Goal: Information Seeking & Learning: Learn about a topic

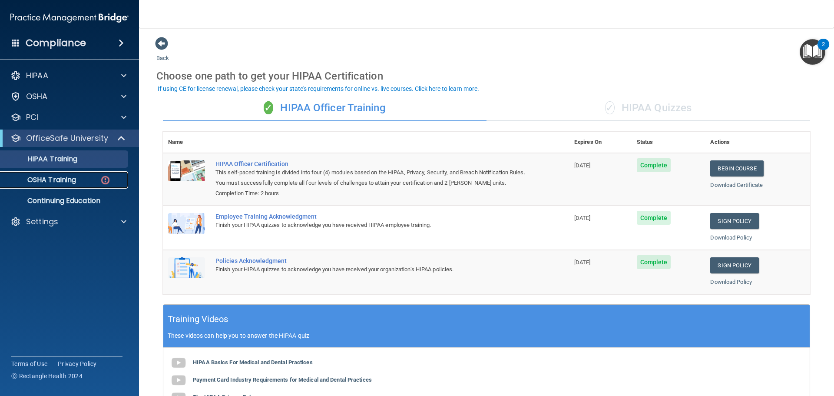
click at [57, 179] on p "OSHA Training" at bounding box center [41, 179] width 70 height 9
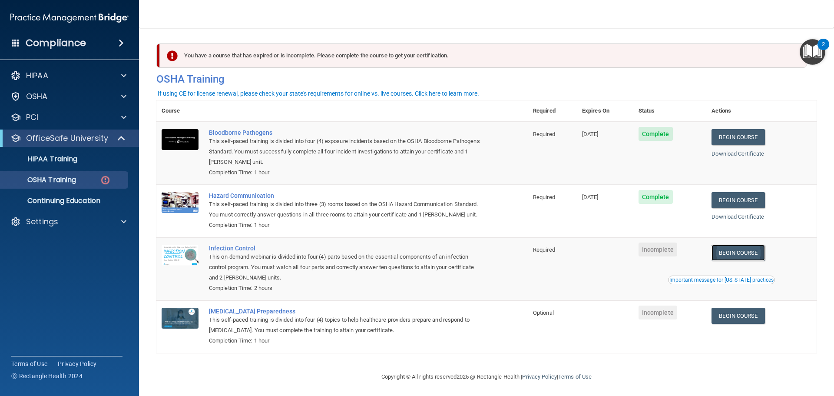
click at [741, 261] on link "Begin Course" at bounding box center [738, 253] width 53 height 16
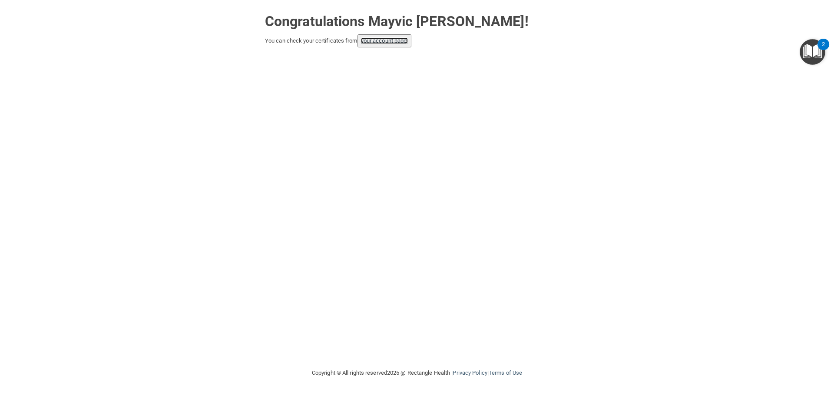
click at [385, 41] on link "your account page!" at bounding box center [384, 40] width 47 height 7
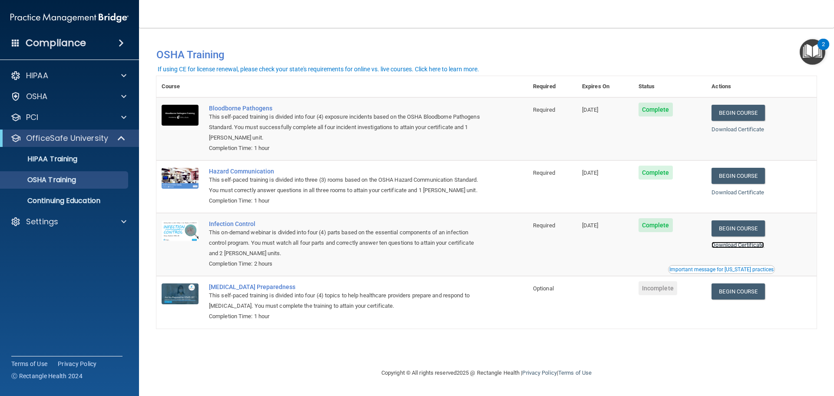
click at [754, 245] on link "Download Certificate" at bounding box center [738, 245] width 53 height 7
click at [751, 190] on link "Download Certificate" at bounding box center [738, 192] width 53 height 7
click at [759, 129] on link "Download Certificate" at bounding box center [738, 129] width 53 height 7
click at [70, 156] on p "HIPAA Training" at bounding box center [42, 159] width 72 height 9
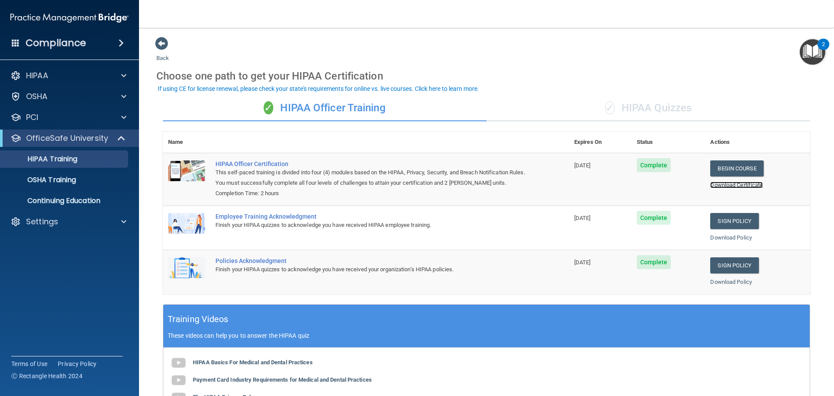
click at [749, 183] on link "Download Certificate" at bounding box center [736, 185] width 53 height 7
click at [722, 232] on td "Sign Policy Sign Policy Download Policy" at bounding box center [757, 227] width 105 height 44
click at [724, 238] on link "Download Policy" at bounding box center [731, 237] width 42 height 7
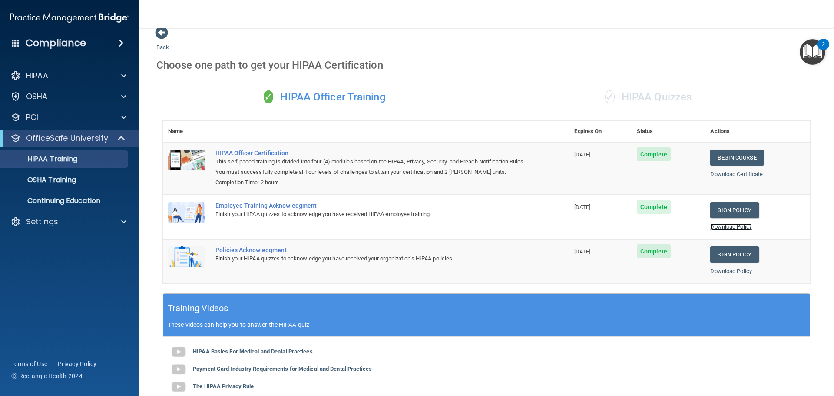
scroll to position [5, 0]
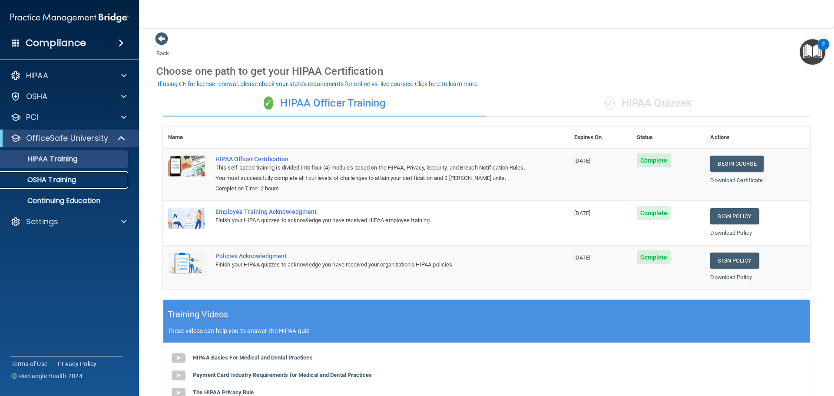
click at [64, 182] on p "OSHA Training" at bounding box center [41, 179] width 70 height 9
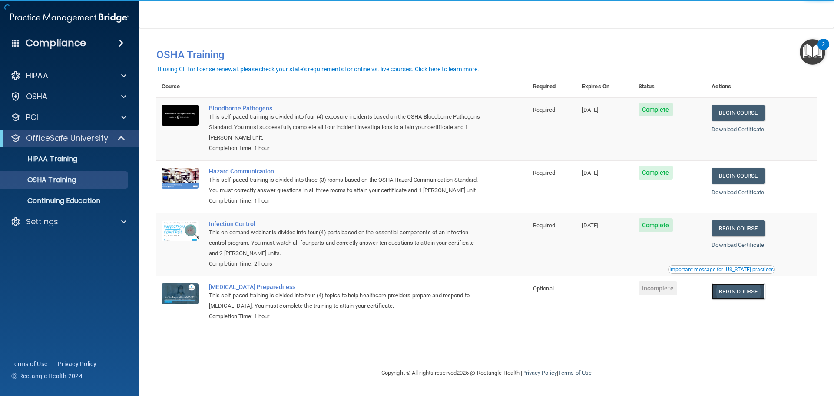
click at [734, 289] on link "Begin Course" at bounding box center [738, 291] width 53 height 16
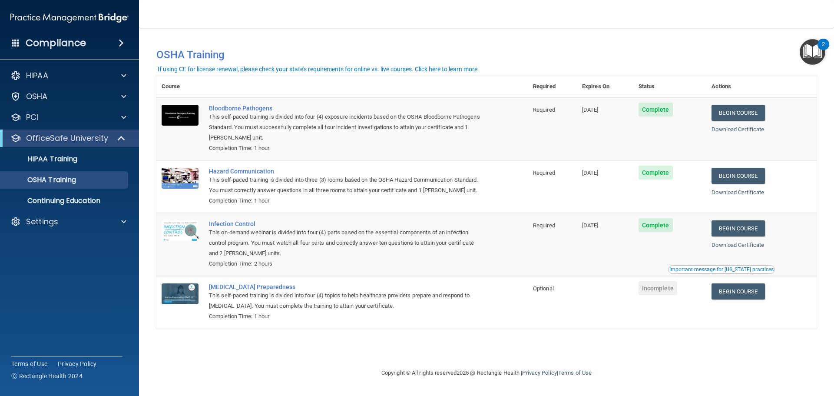
click at [740, 266] on button "Important message for [US_STATE] practices" at bounding box center [721, 269] width 107 height 9
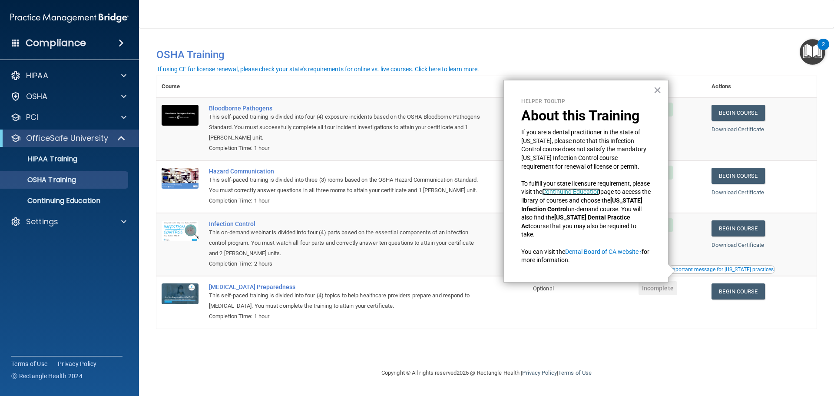
click at [600, 194] on link "Continuing Education" at bounding box center [571, 191] width 58 height 7
click at [656, 98] on div "Helper Tooltip About this Training If you are a dental practitioner in the stat…" at bounding box center [585, 181] width 165 height 202
click at [657, 91] on button "×" at bounding box center [657, 90] width 8 height 14
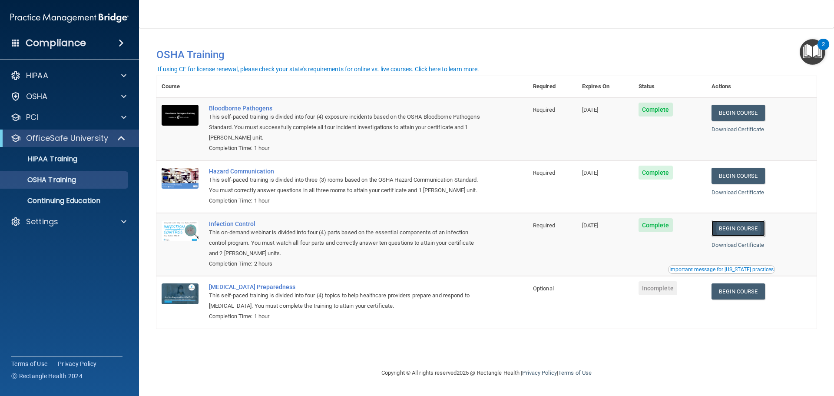
click at [750, 228] on link "Begin Course" at bounding box center [738, 228] width 53 height 16
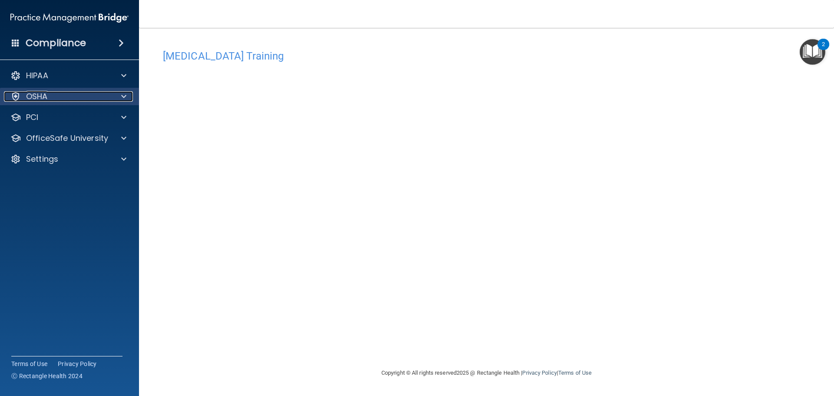
click at [92, 96] on div "OSHA" at bounding box center [58, 96] width 108 height 10
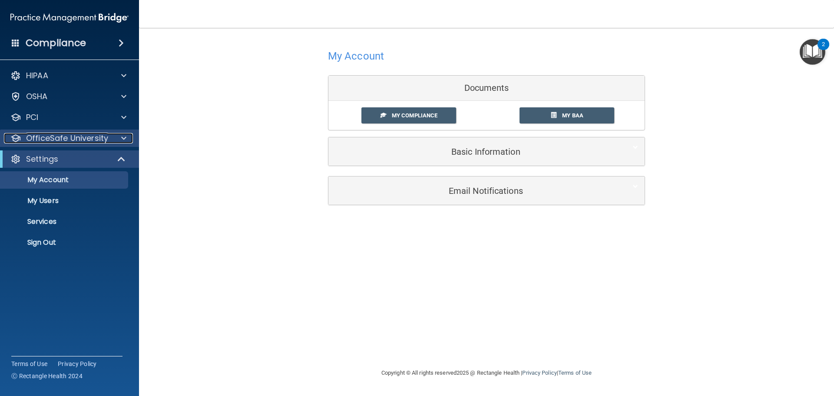
click at [126, 137] on span at bounding box center [123, 138] width 5 height 10
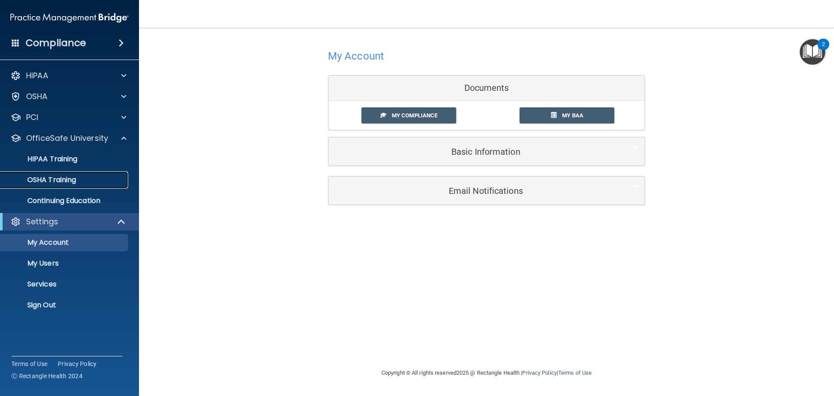
click at [106, 186] on link "OSHA Training" at bounding box center [59, 179] width 137 height 17
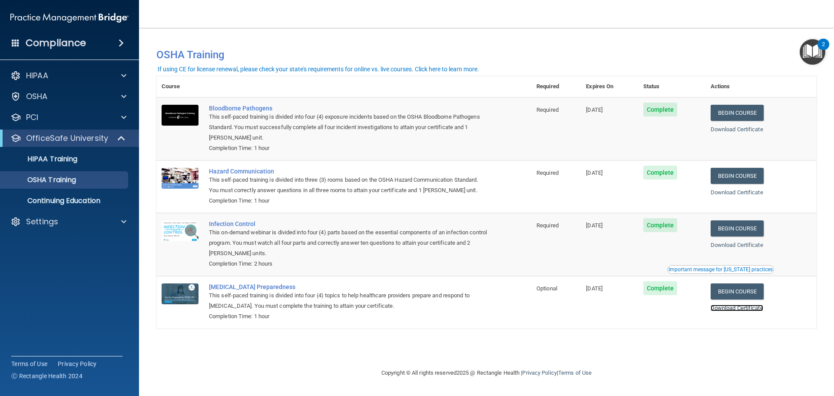
click at [722, 308] on link "Download Certificate" at bounding box center [737, 308] width 53 height 7
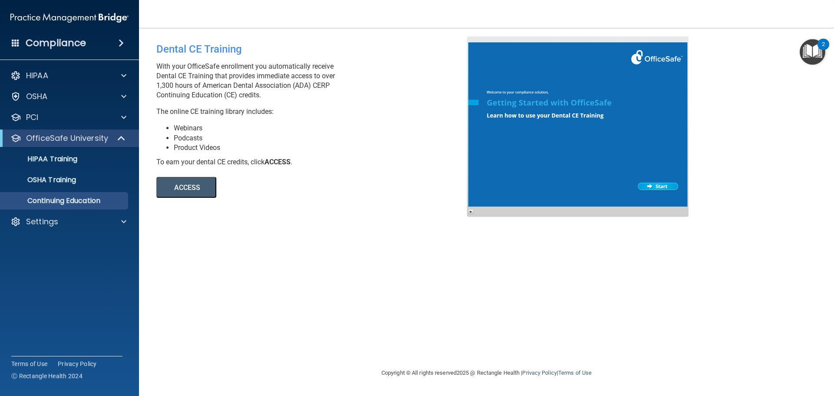
click at [206, 189] on button "ACCESS" at bounding box center [186, 187] width 60 height 21
click at [645, 184] on div at bounding box center [578, 126] width 222 height 180
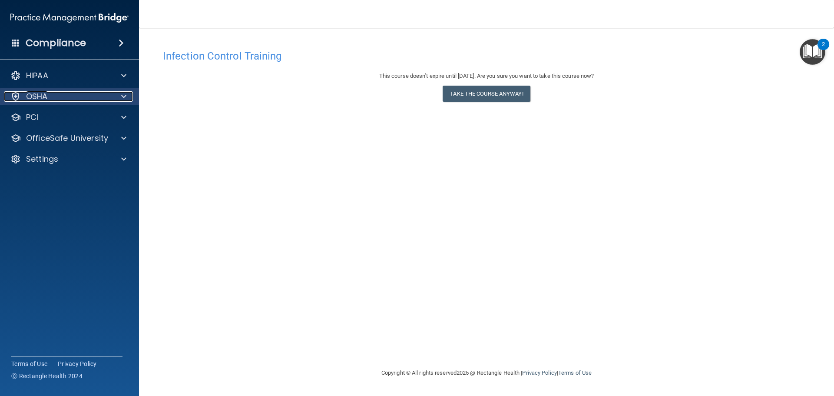
click at [132, 94] on div at bounding box center [123, 96] width 22 height 10
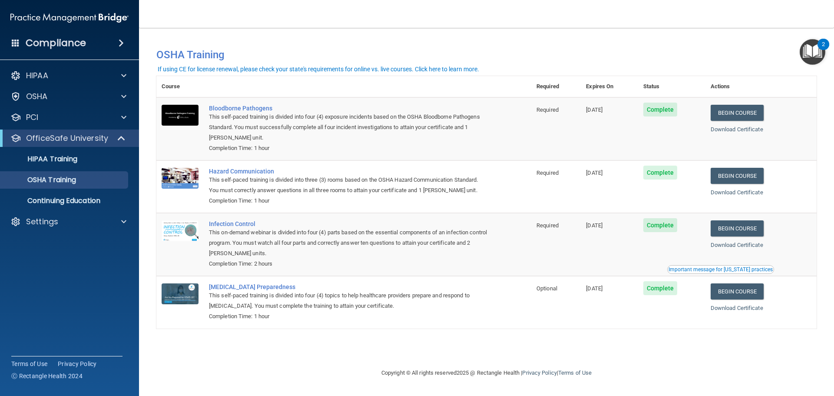
click at [692, 268] on div "Important message for [US_STATE] practices" at bounding box center [721, 269] width 104 height 5
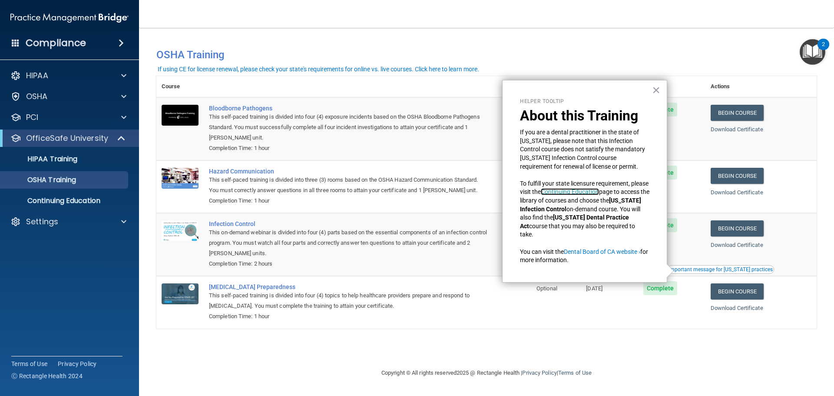
click at [582, 192] on link "Continuing Education" at bounding box center [570, 191] width 58 height 7
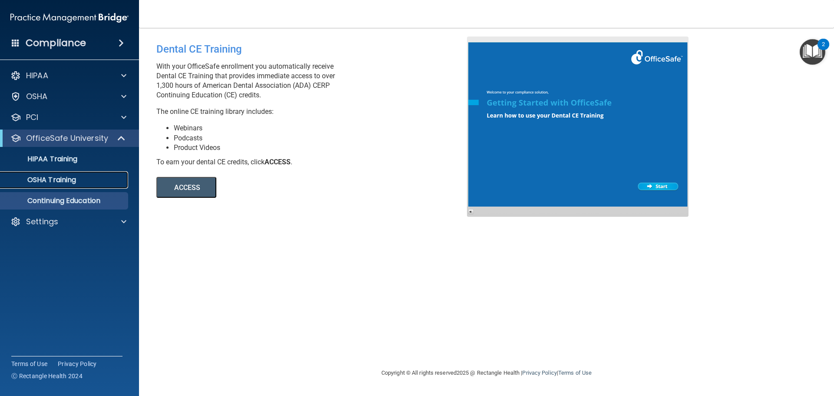
click at [93, 185] on link "OSHA Training" at bounding box center [59, 179] width 137 height 17
